Goal: Check status

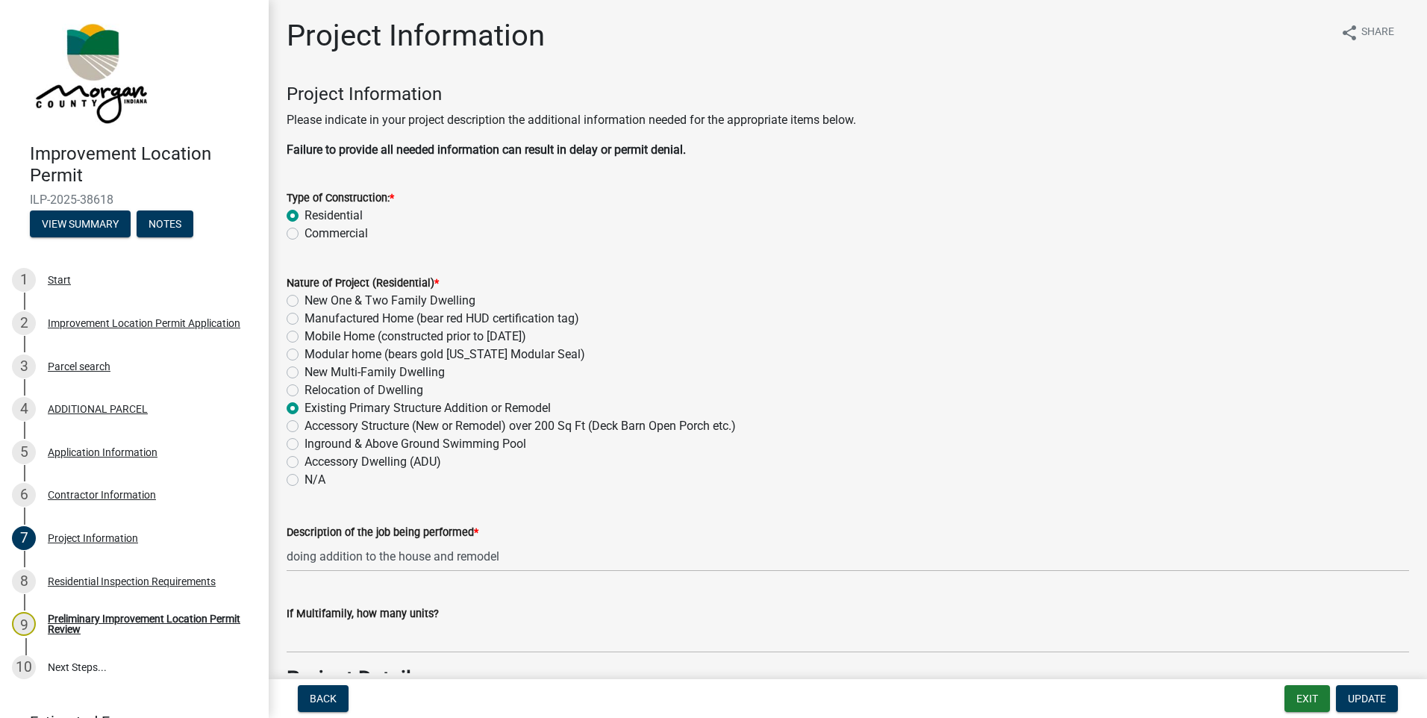
scroll to position [3731, 0]
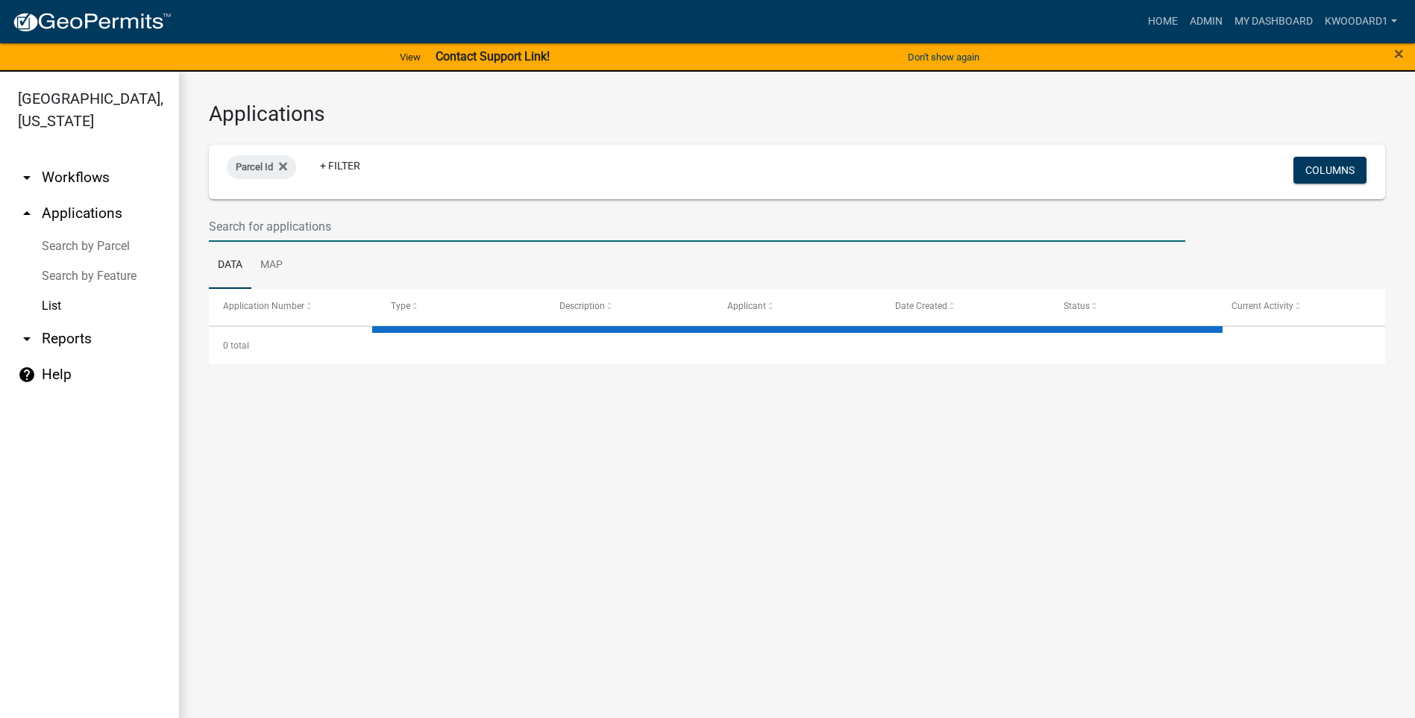
select select "3: 100"
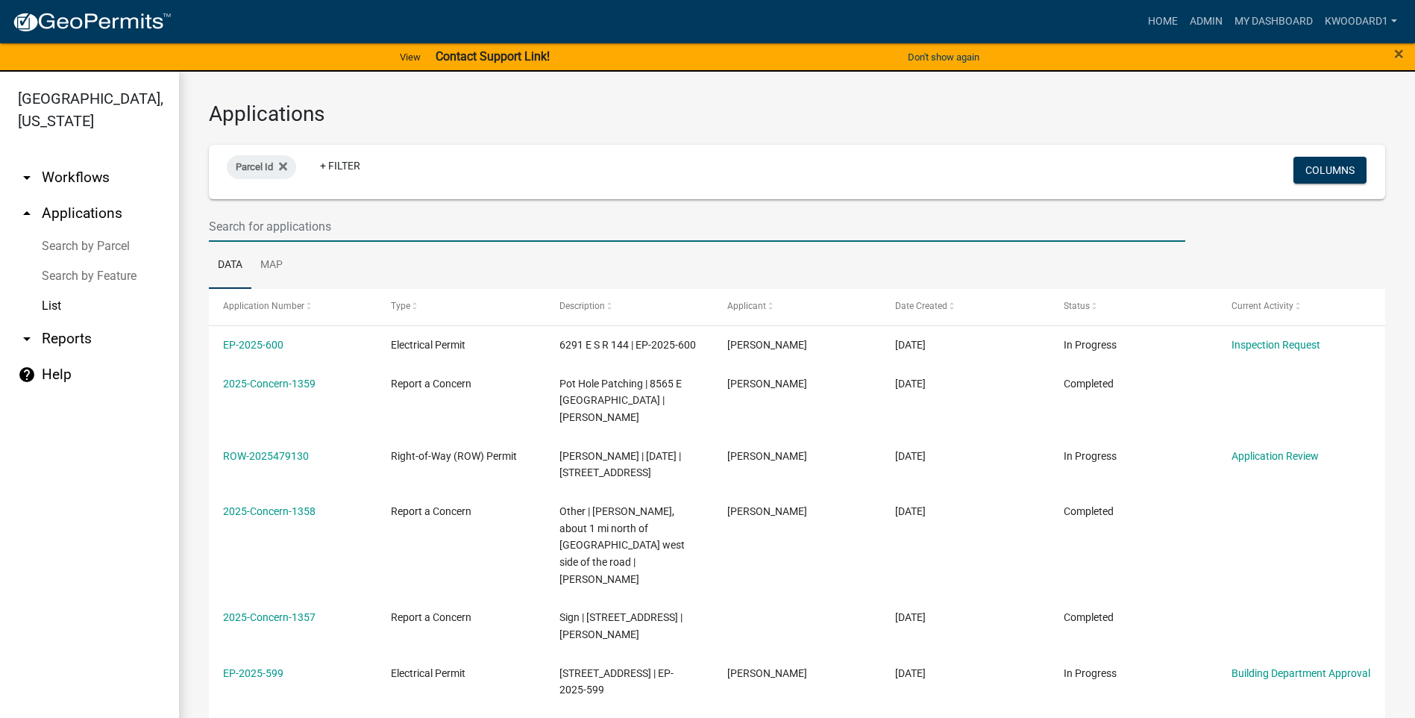
click at [245, 222] on input "text" at bounding box center [697, 226] width 977 height 31
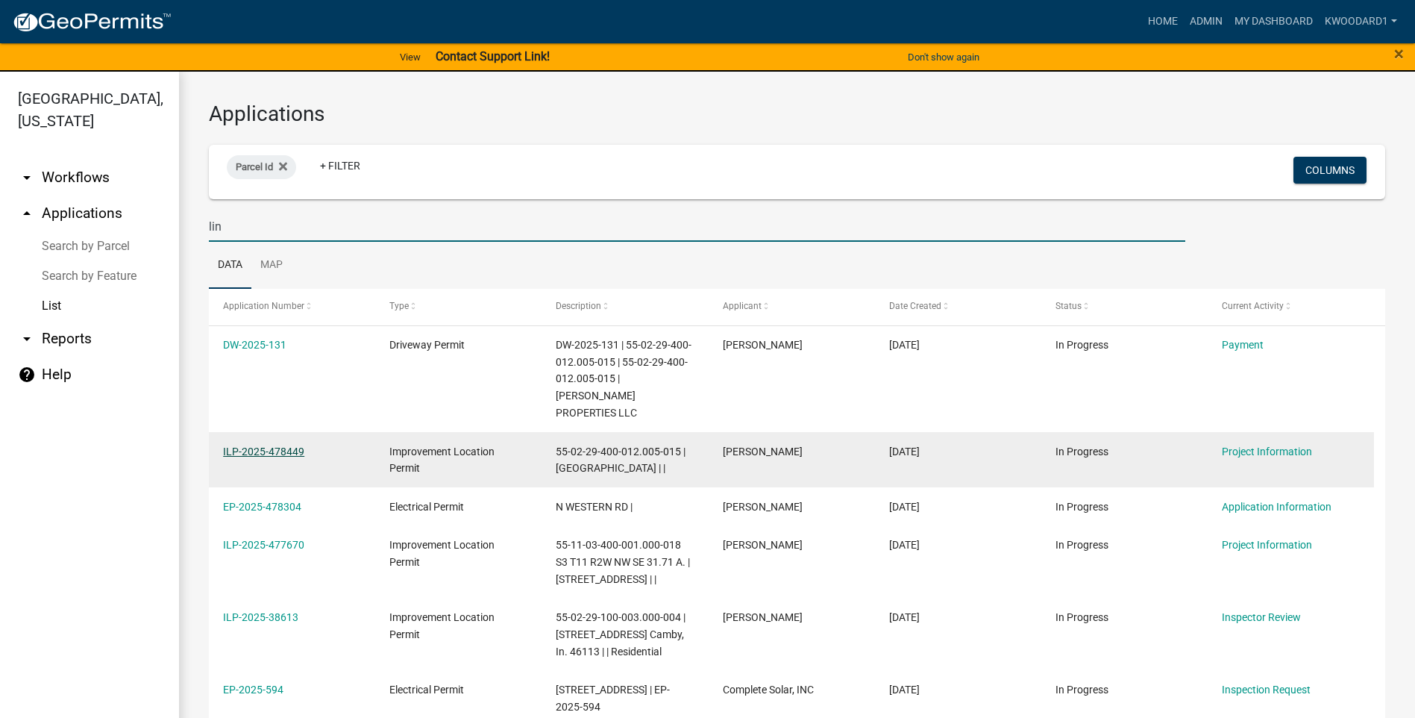
type input "lin"
click at [242, 445] on link "ILP-2025-478449" at bounding box center [263, 451] width 81 height 12
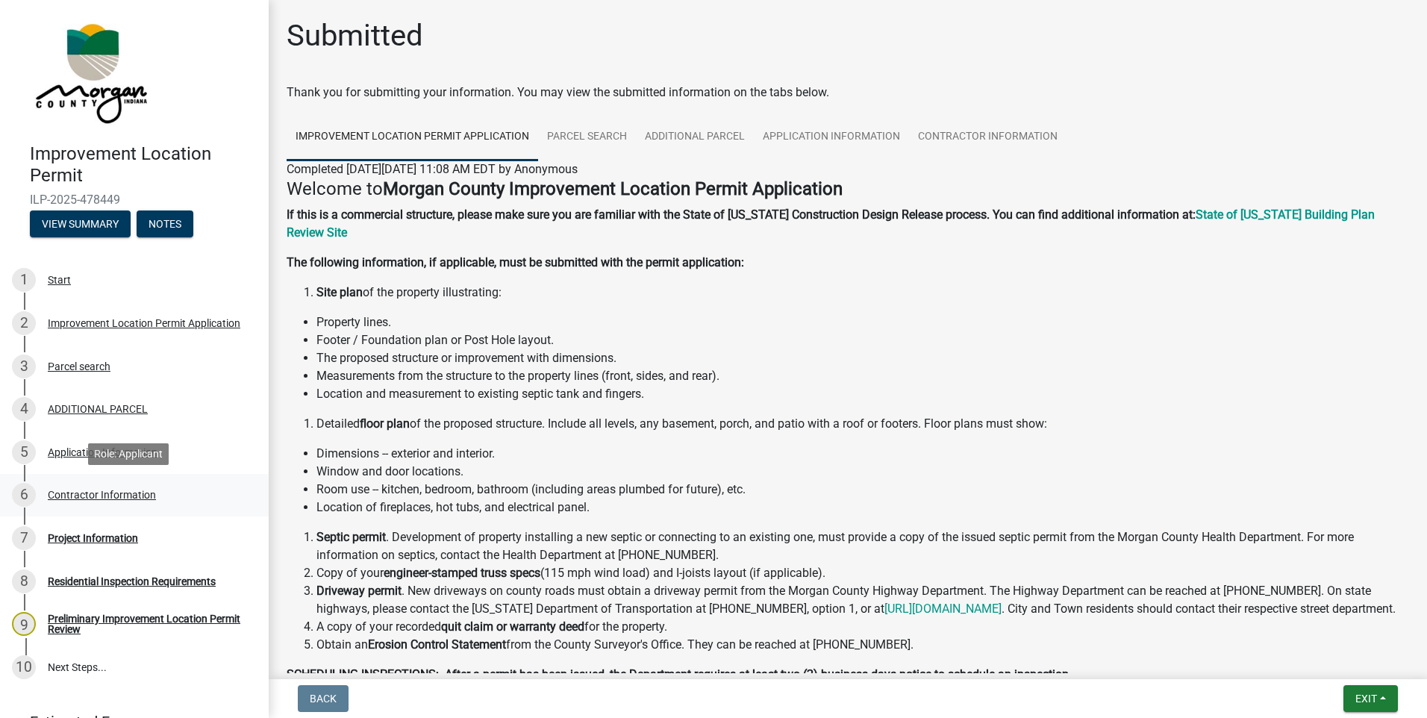
click at [142, 491] on div "Contractor Information" at bounding box center [102, 494] width 108 height 10
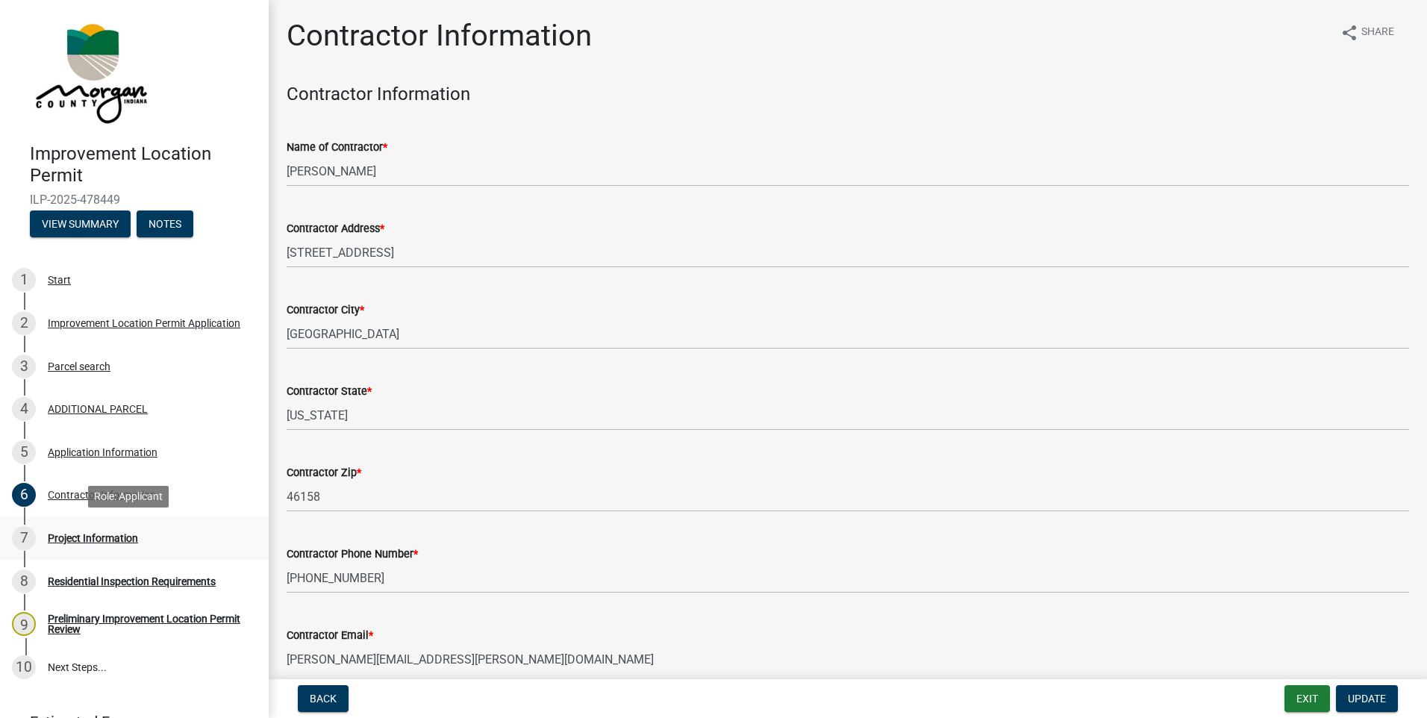
click at [116, 535] on div "Project Information" at bounding box center [93, 538] width 90 height 10
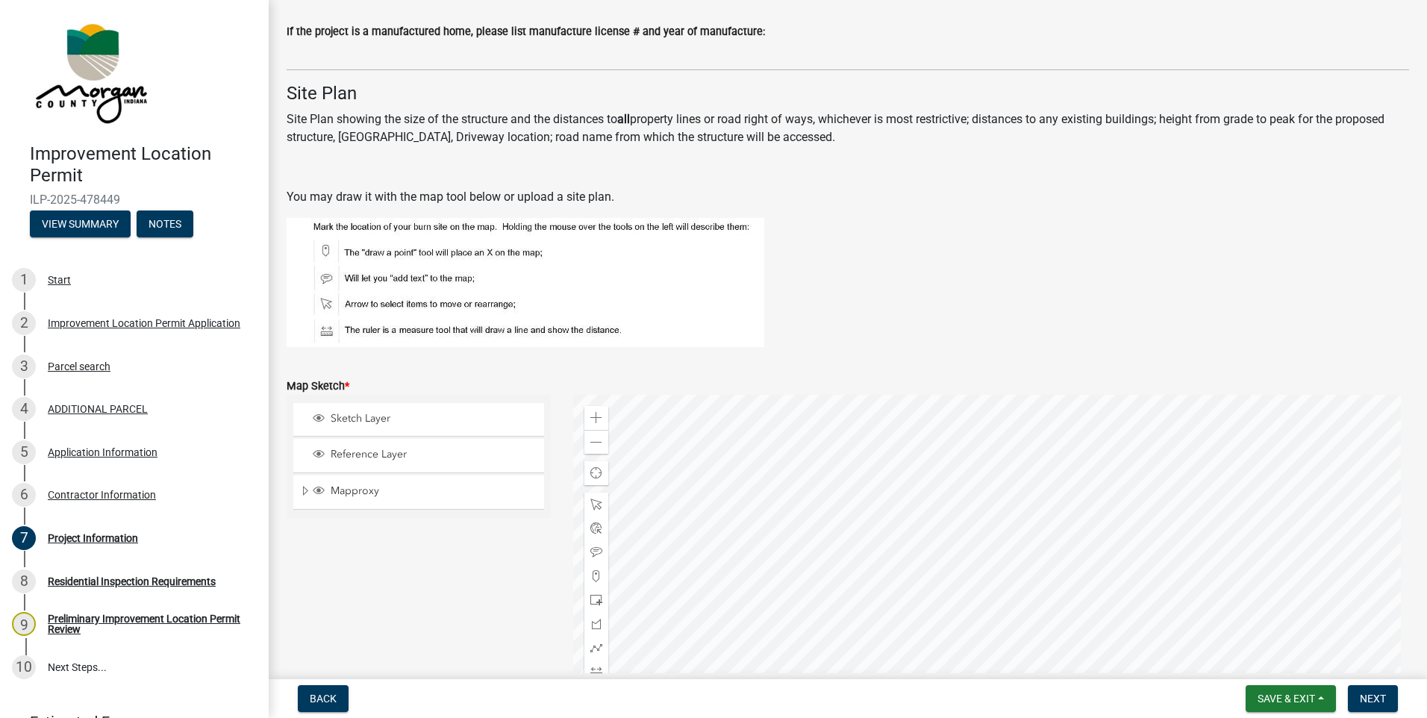
scroll to position [2973, 0]
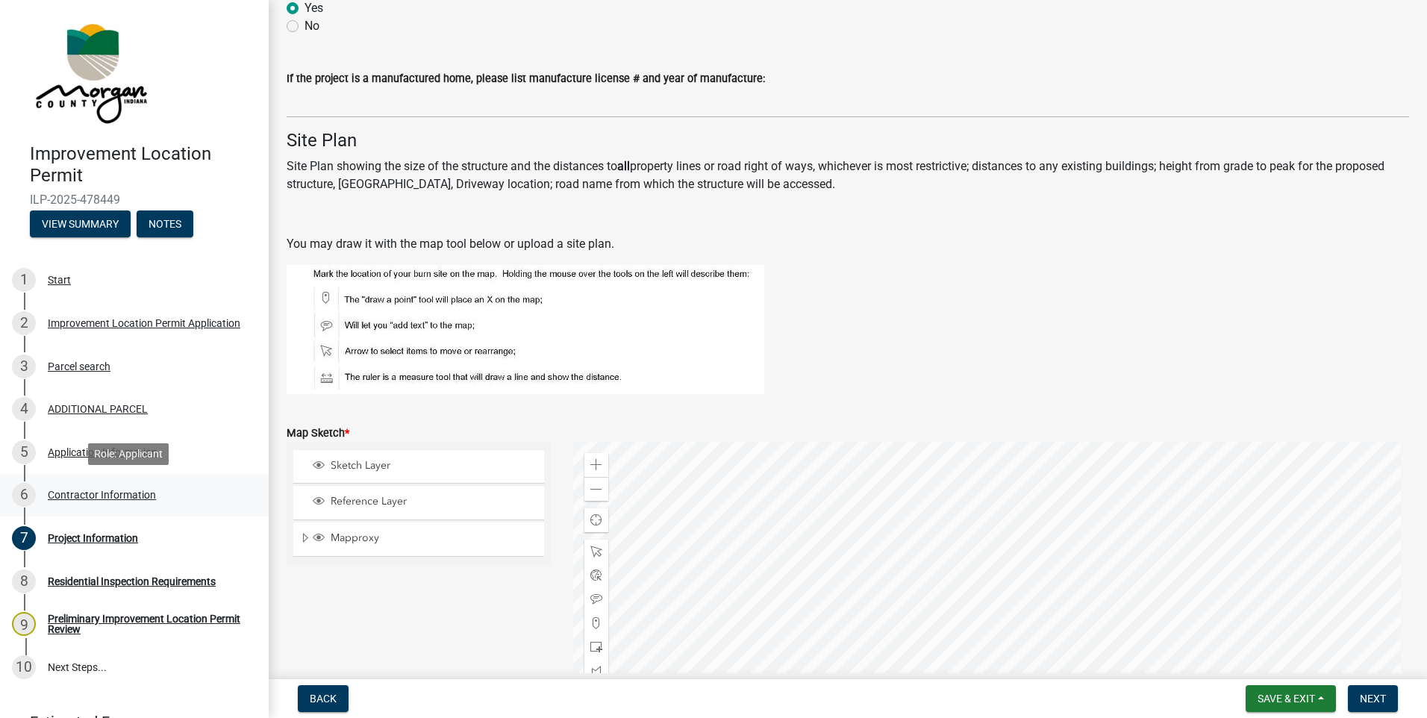
click at [110, 495] on div "Contractor Information" at bounding box center [102, 494] width 108 height 10
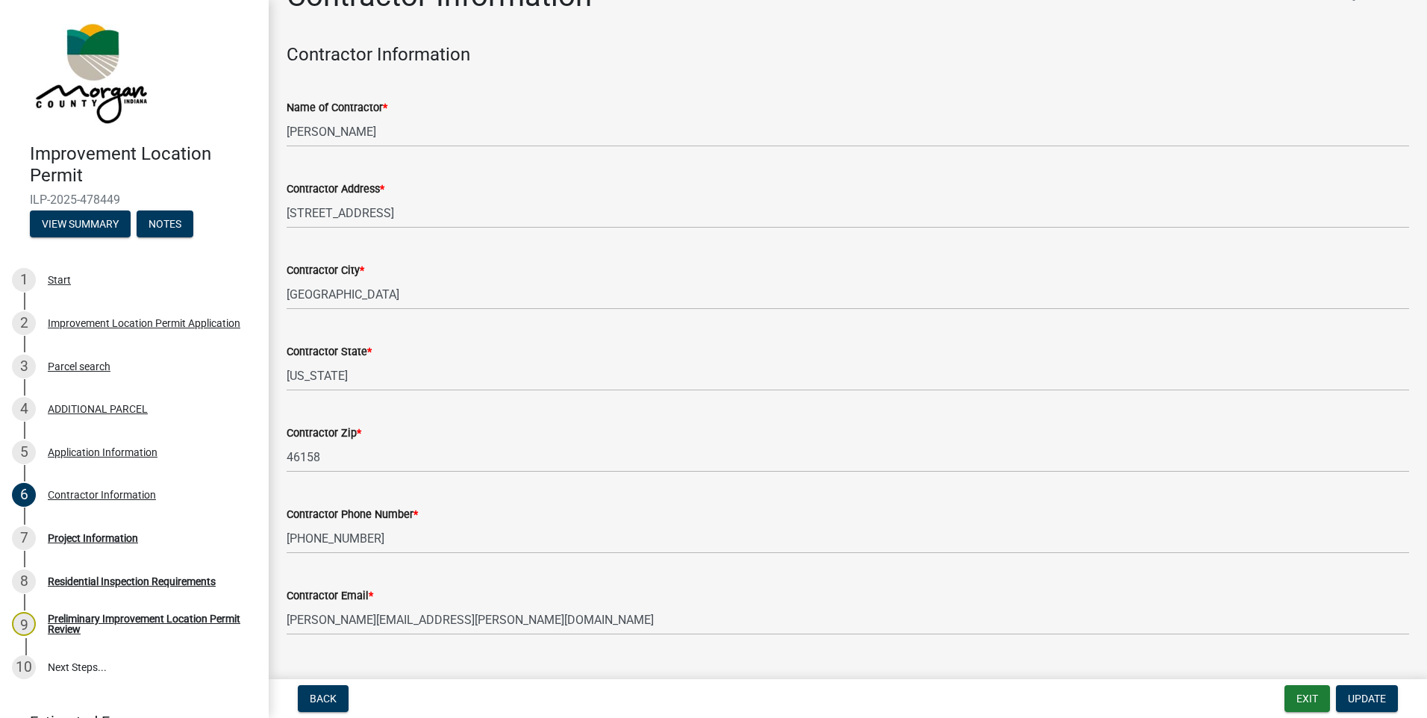
scroll to position [72, 0]
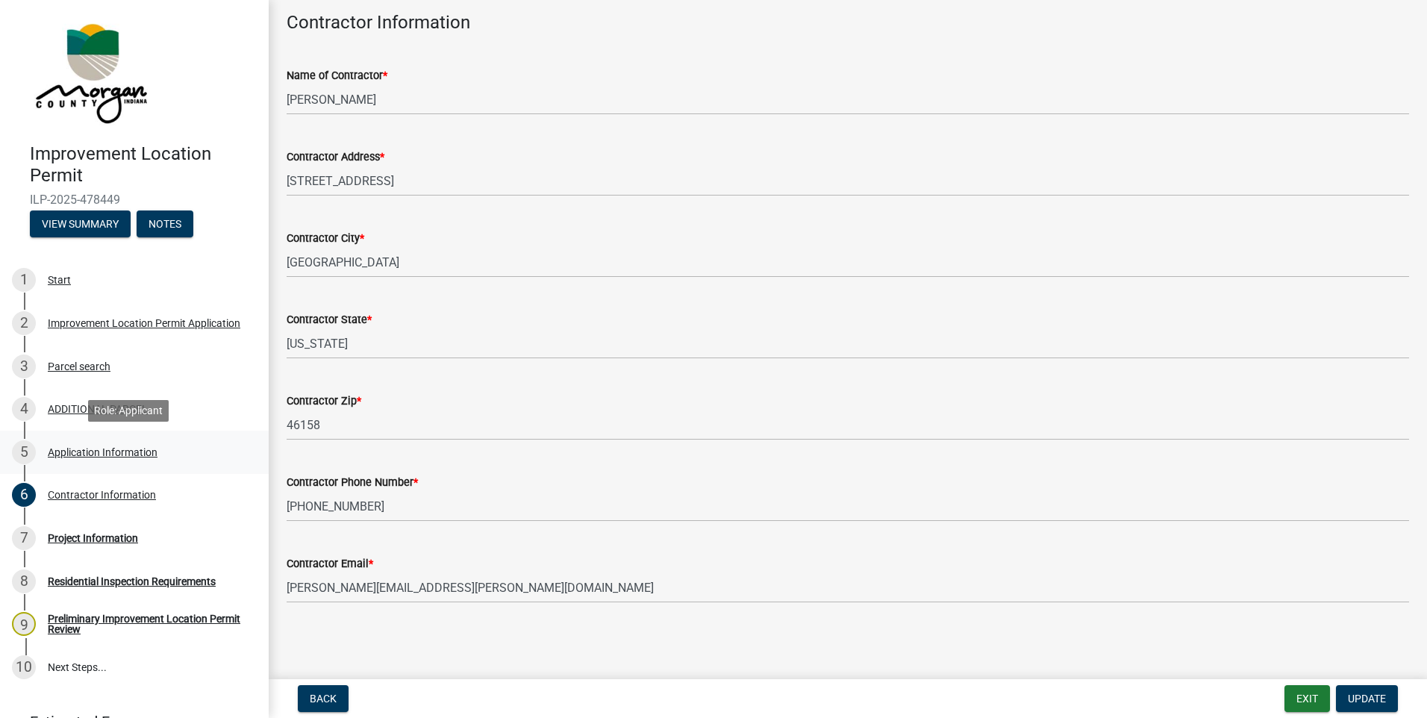
click at [84, 451] on div "Application Information" at bounding box center [103, 452] width 110 height 10
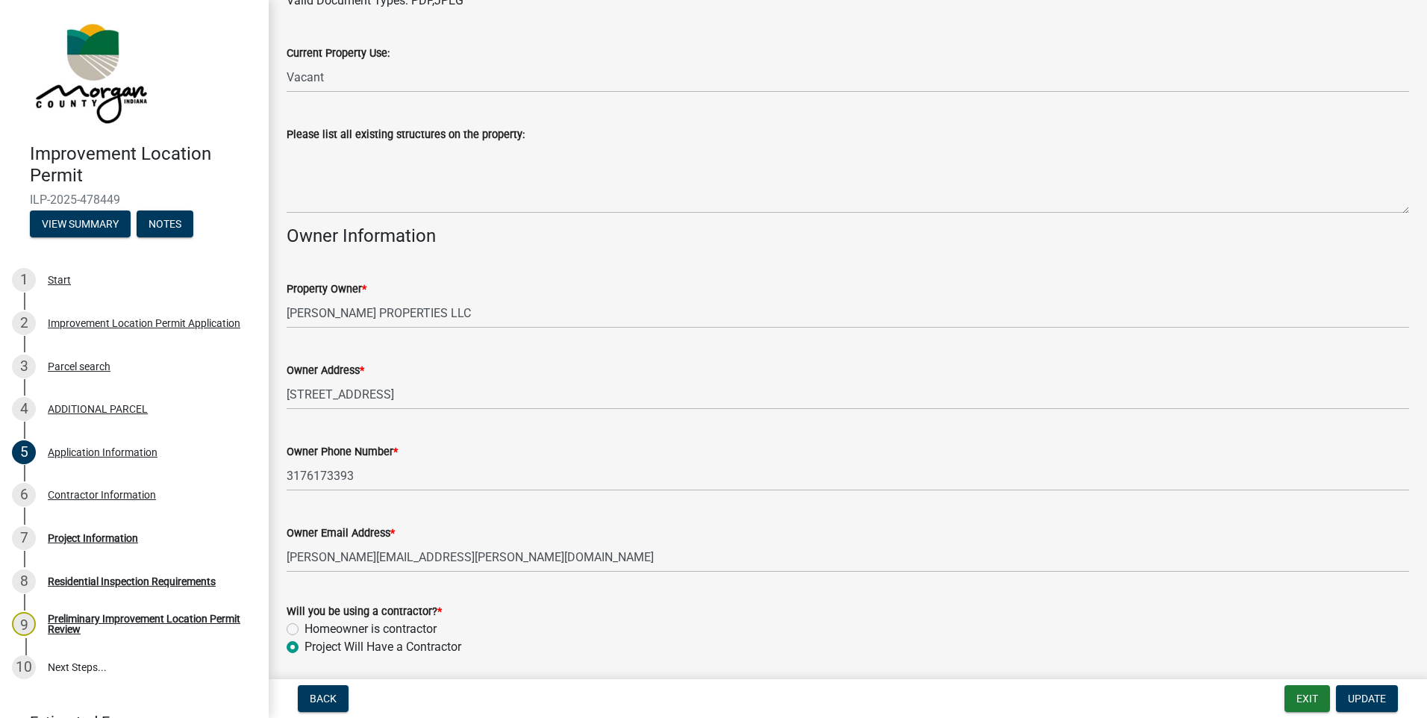
scroll to position [556, 0]
